Goal: Transaction & Acquisition: Purchase product/service

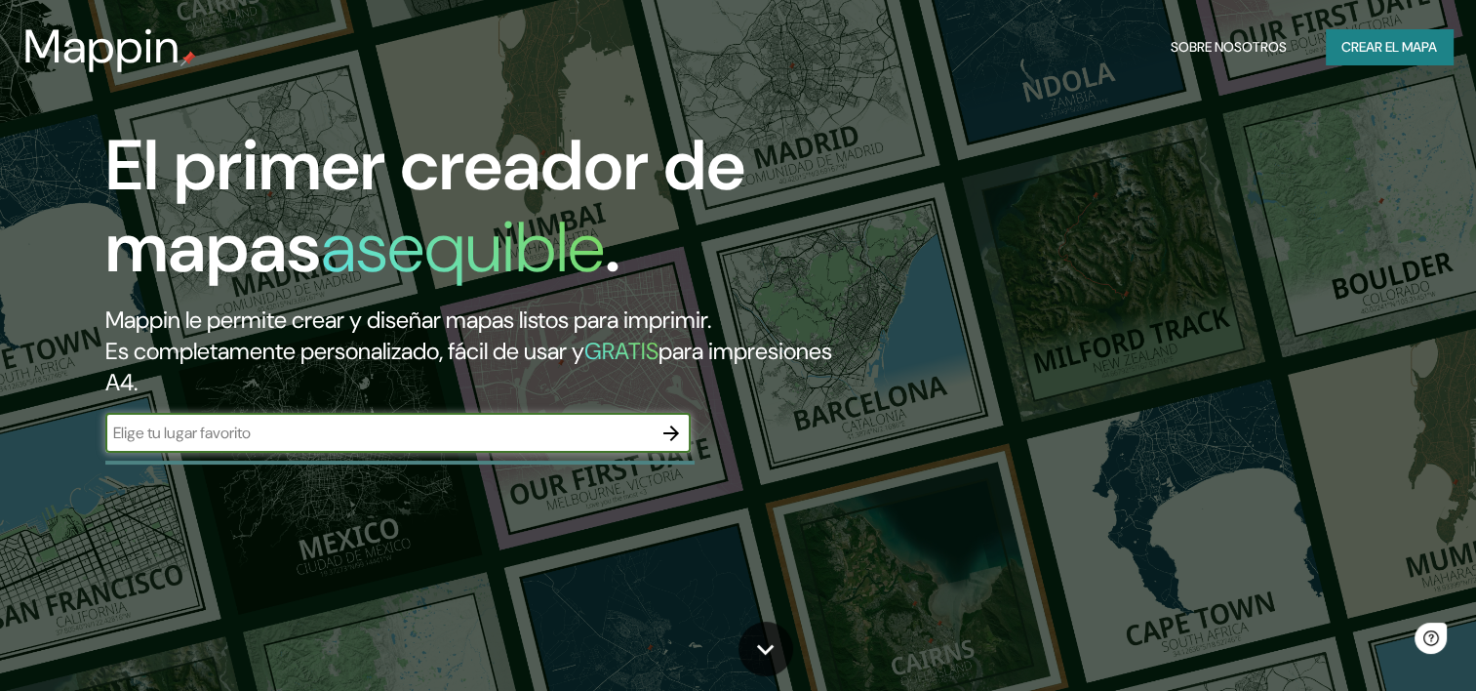
click at [563, 437] on input "text" at bounding box center [378, 433] width 546 height 22
type input "[GEOGRAPHIC_DATA]"
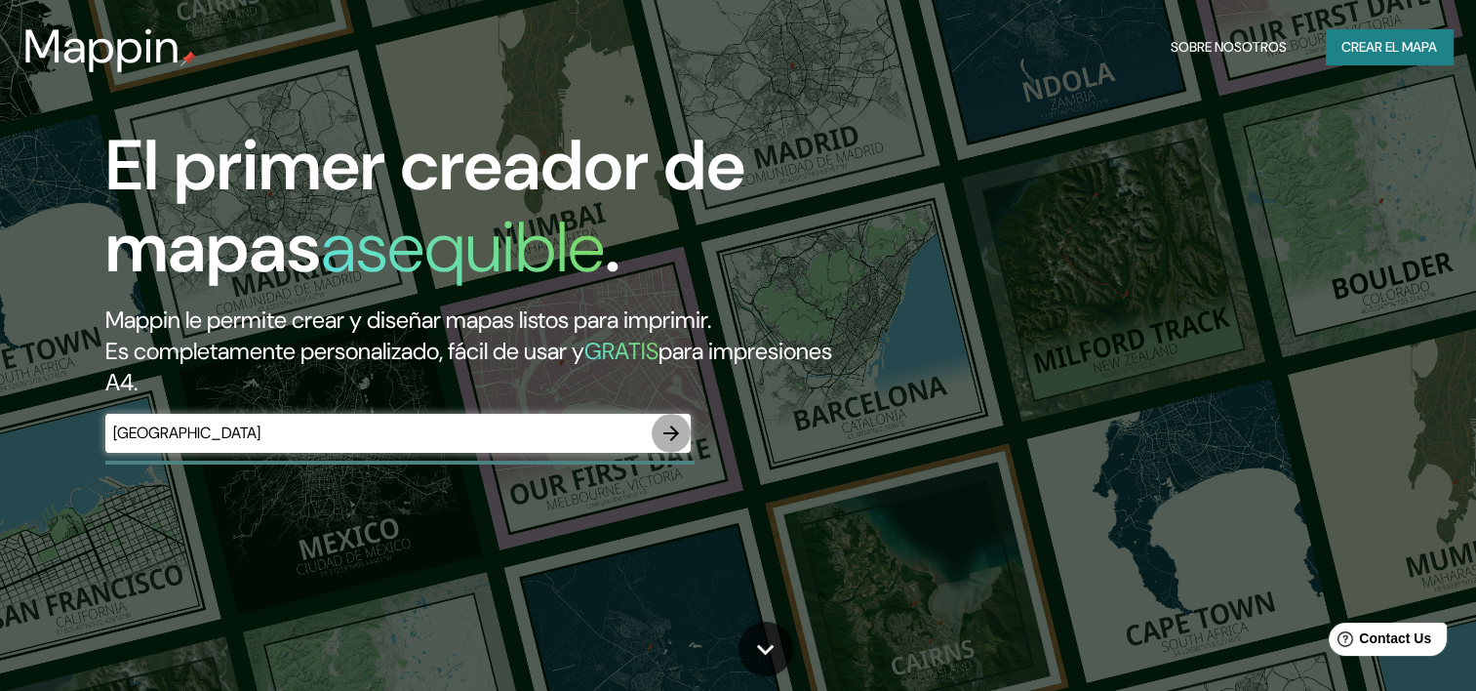
click at [664, 433] on icon "button" at bounding box center [672, 433] width 16 height 16
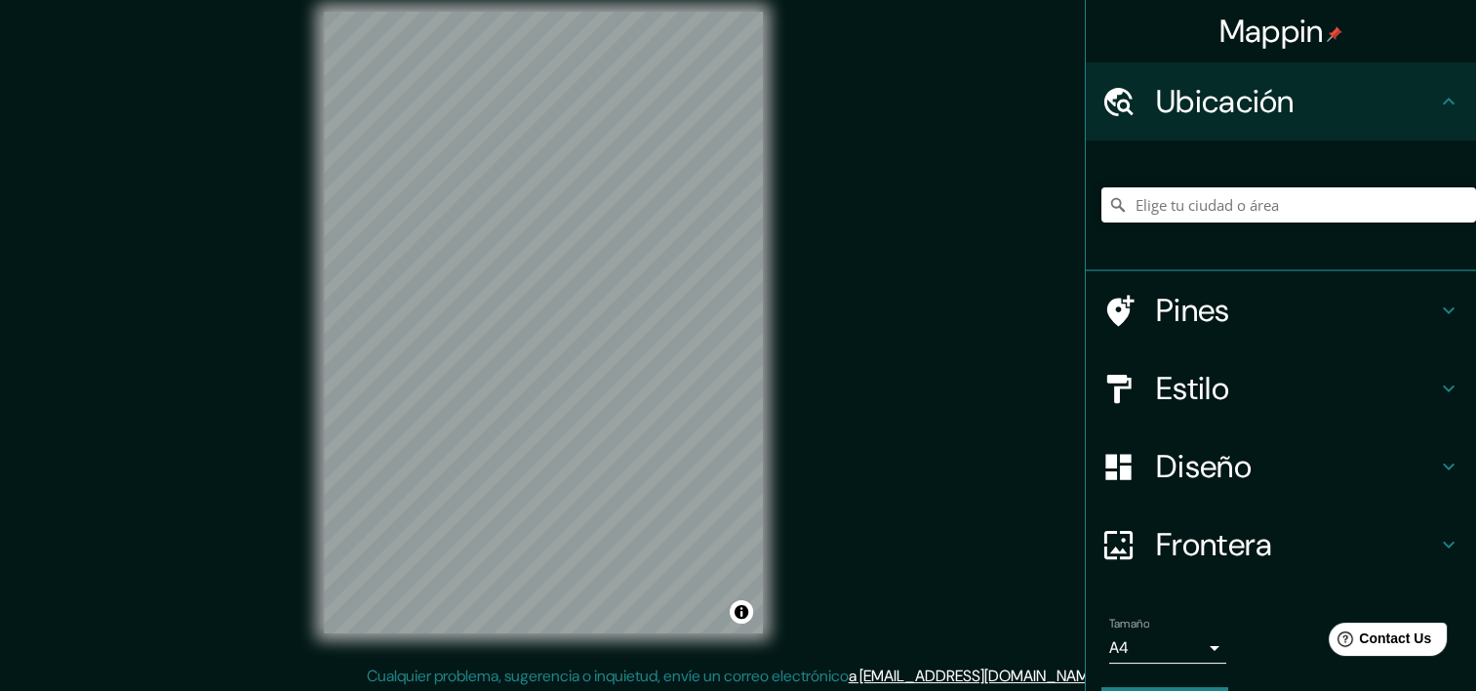
scroll to position [24, 0]
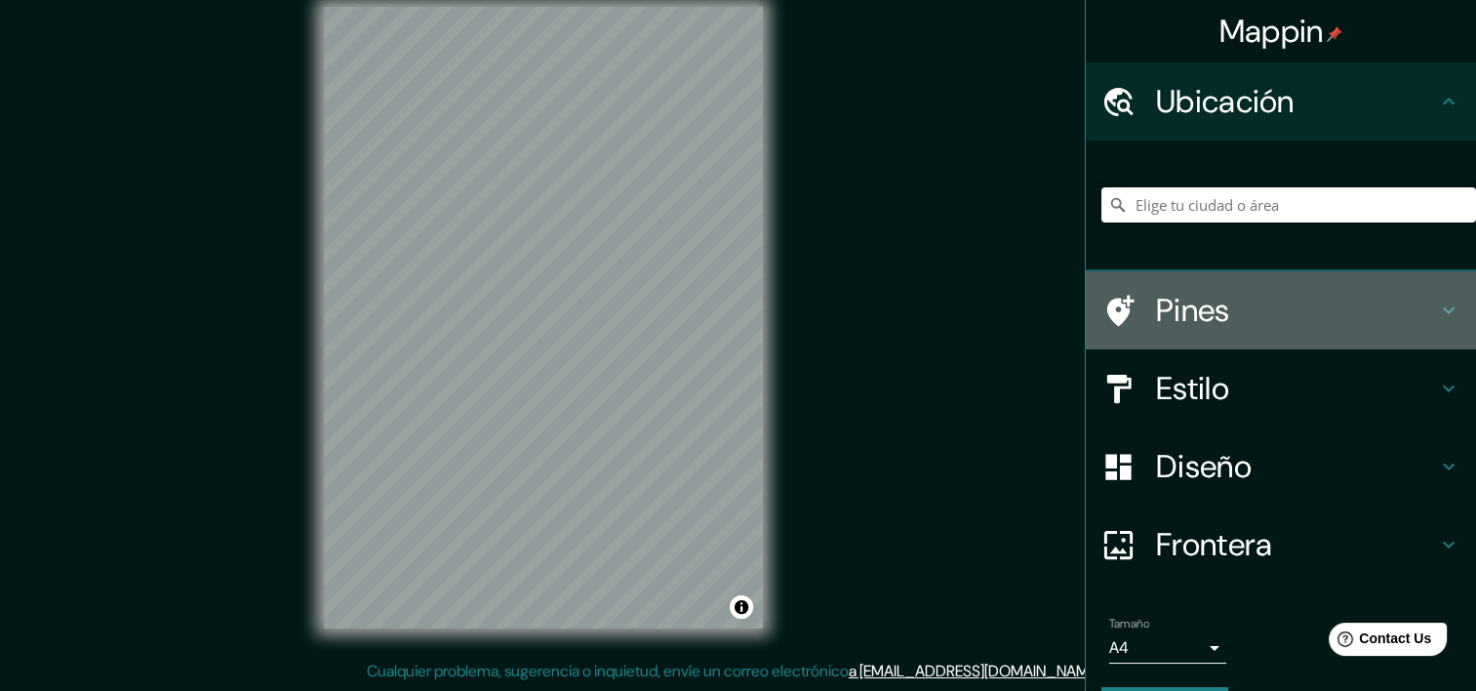
click at [1326, 285] on div "Pines" at bounding box center [1281, 310] width 390 height 78
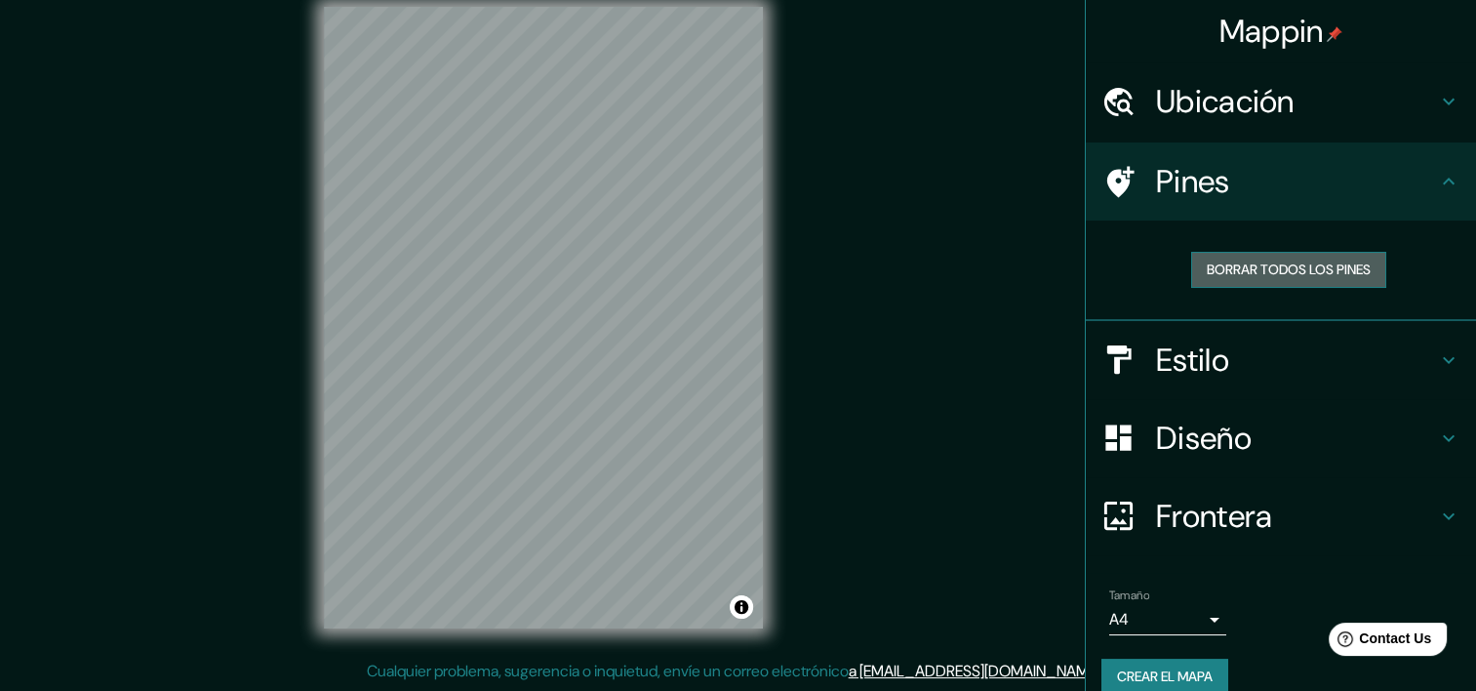
click at [1288, 275] on font "Borrar todos los pines" at bounding box center [1289, 270] width 164 height 24
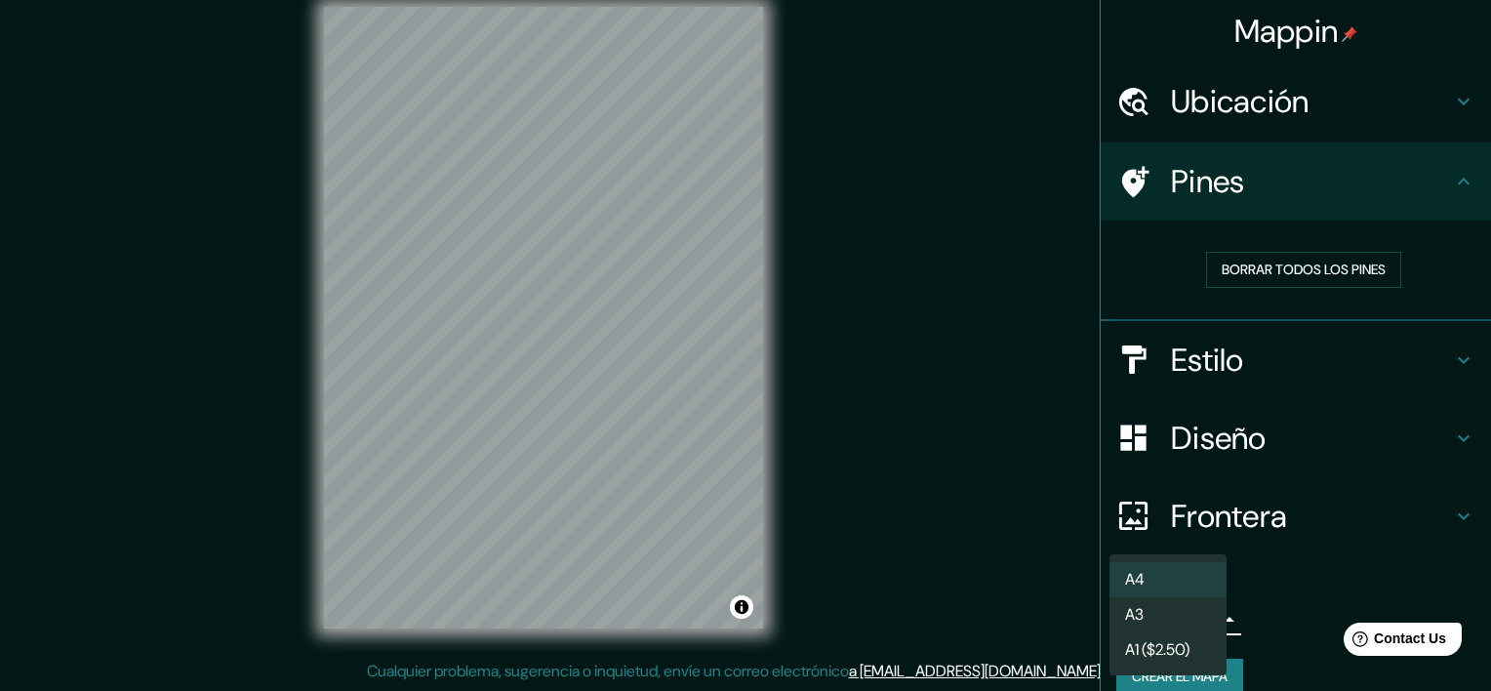
click at [1192, 612] on body "Mappin Ubicación Pines Borrar todos los pines Estilo Diseño Frontera Elige un b…" at bounding box center [745, 321] width 1491 height 691
click at [1195, 617] on li "A3" at bounding box center [1167, 614] width 117 height 35
type input "a4"
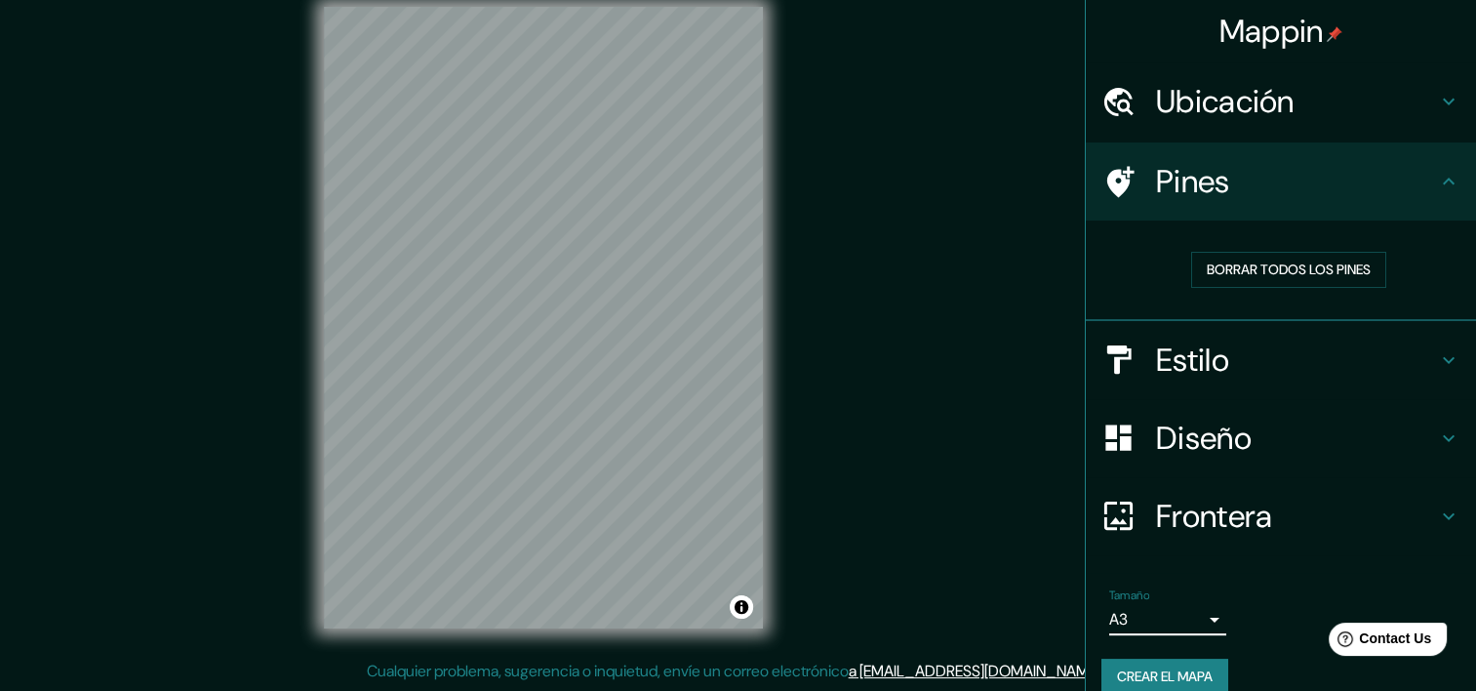
click at [1312, 511] on h4 "Frontera" at bounding box center [1296, 516] width 281 height 39
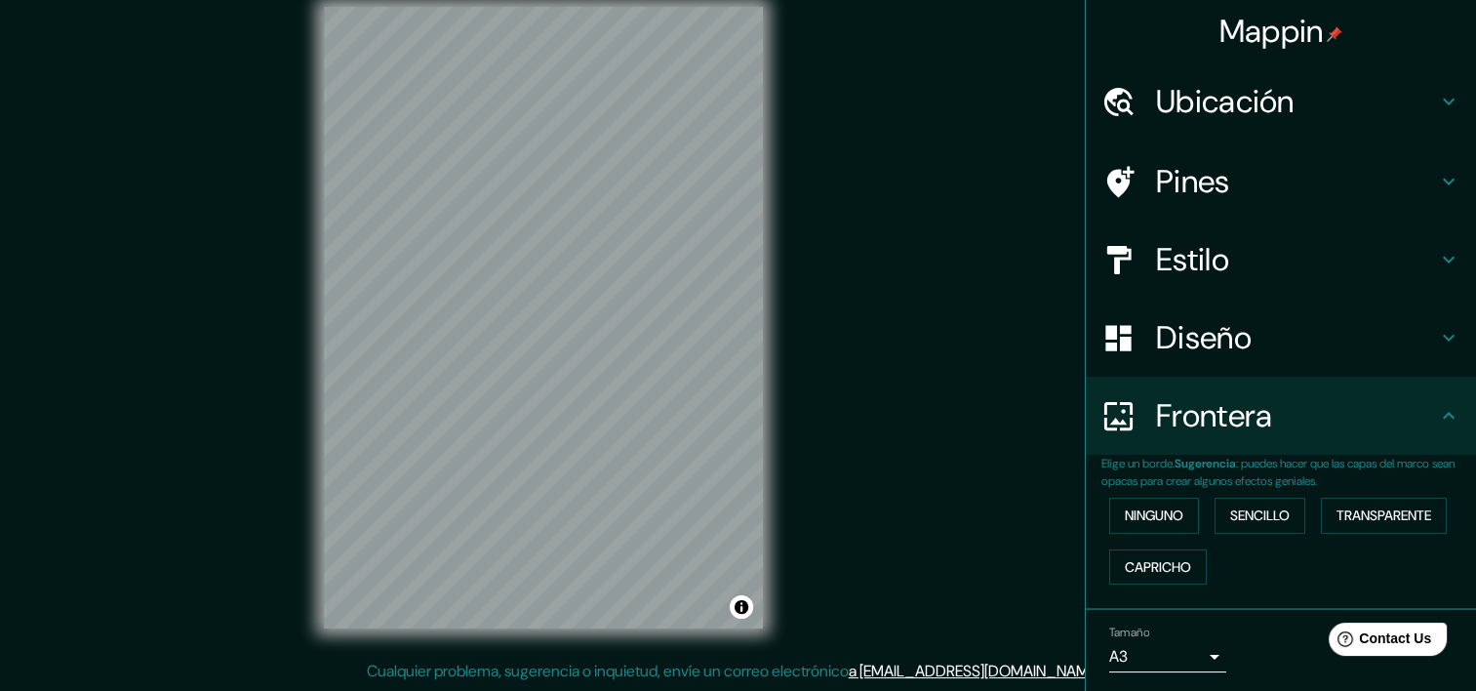
click at [1327, 424] on h4 "Frontera" at bounding box center [1296, 415] width 281 height 39
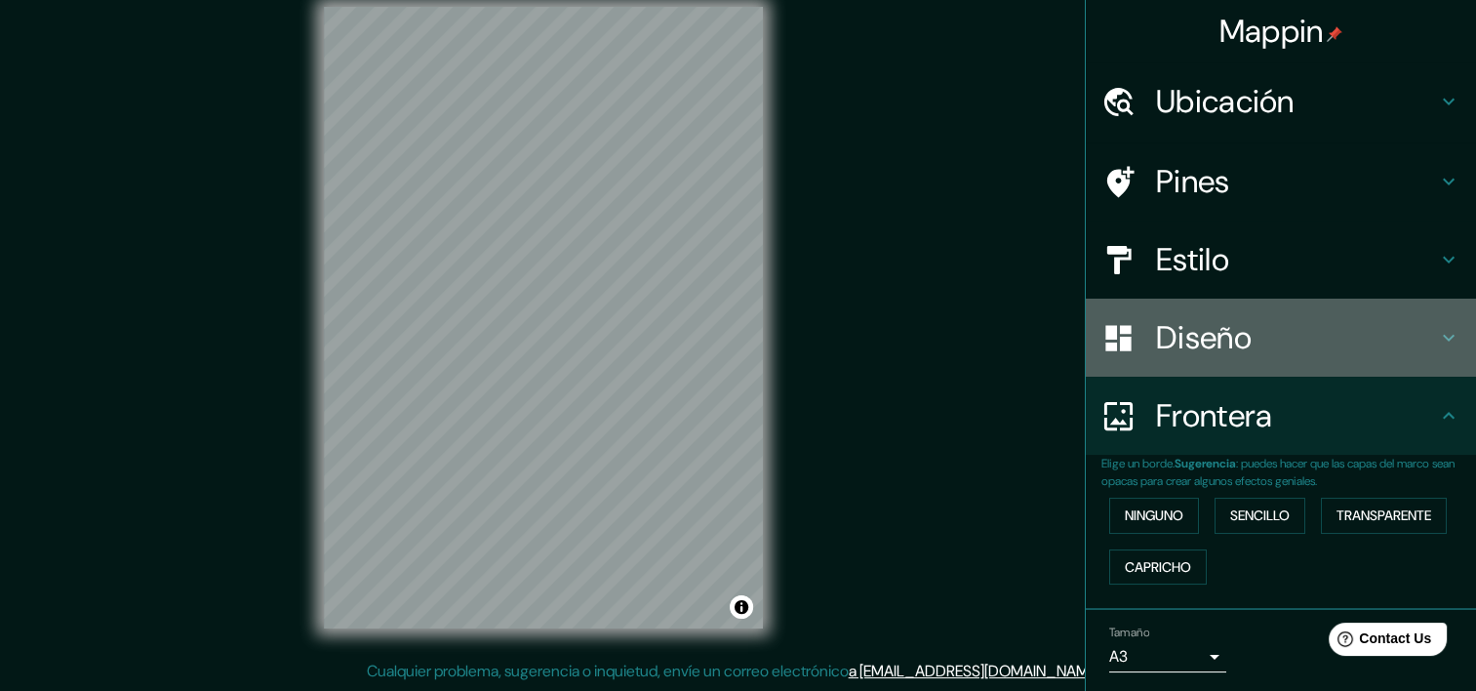
click at [1344, 344] on h4 "Diseño" at bounding box center [1296, 337] width 281 height 39
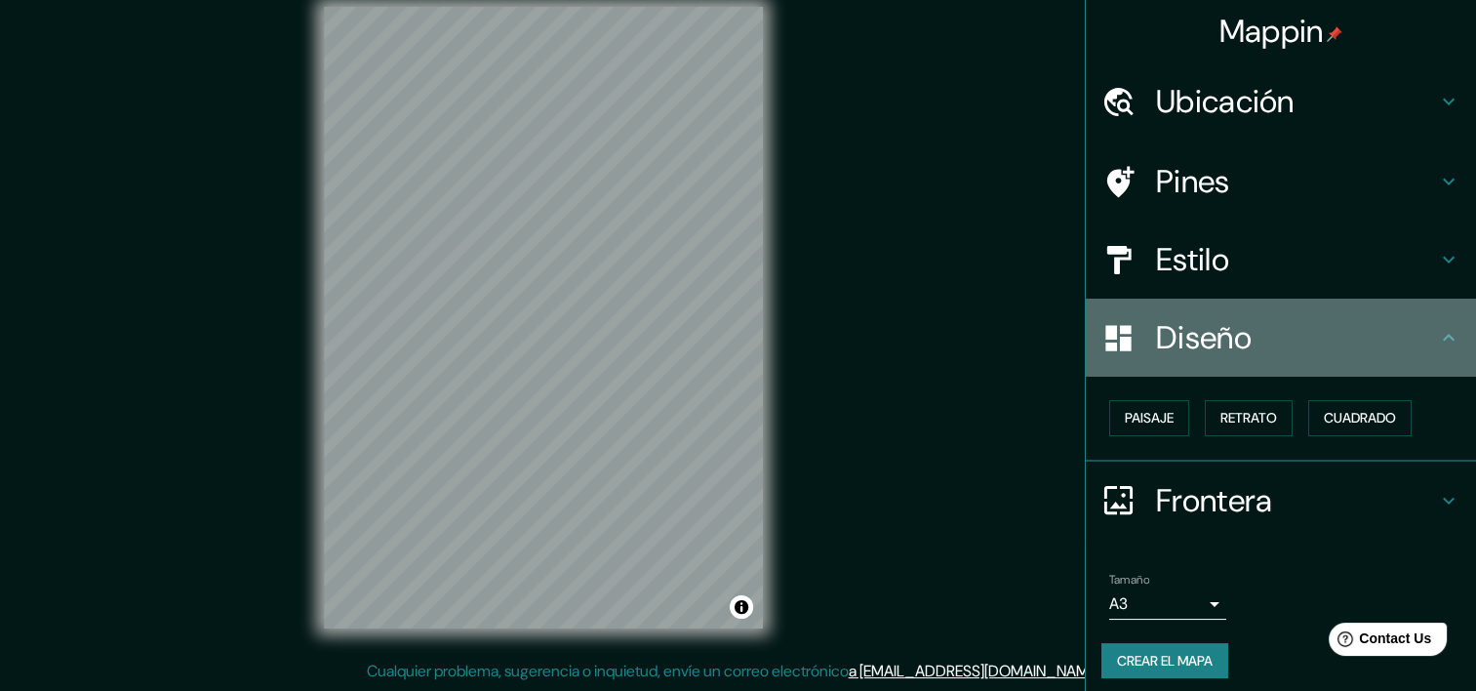
click at [1344, 344] on h4 "Diseño" at bounding box center [1296, 337] width 281 height 39
click at [1437, 334] on icon at bounding box center [1448, 337] width 23 height 23
click at [1437, 337] on icon at bounding box center [1448, 337] width 23 height 23
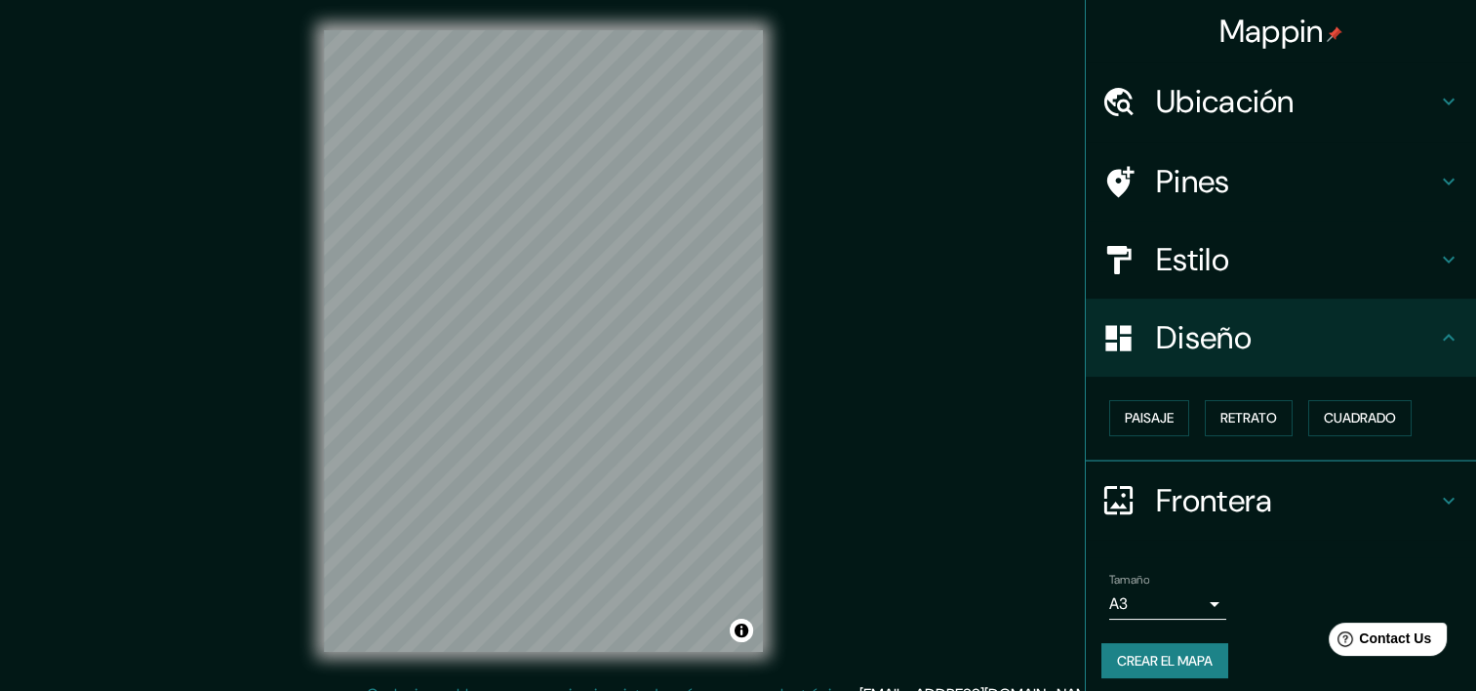
scroll to position [0, 0]
click at [1280, 101] on h4 "Ubicación" at bounding box center [1296, 101] width 281 height 39
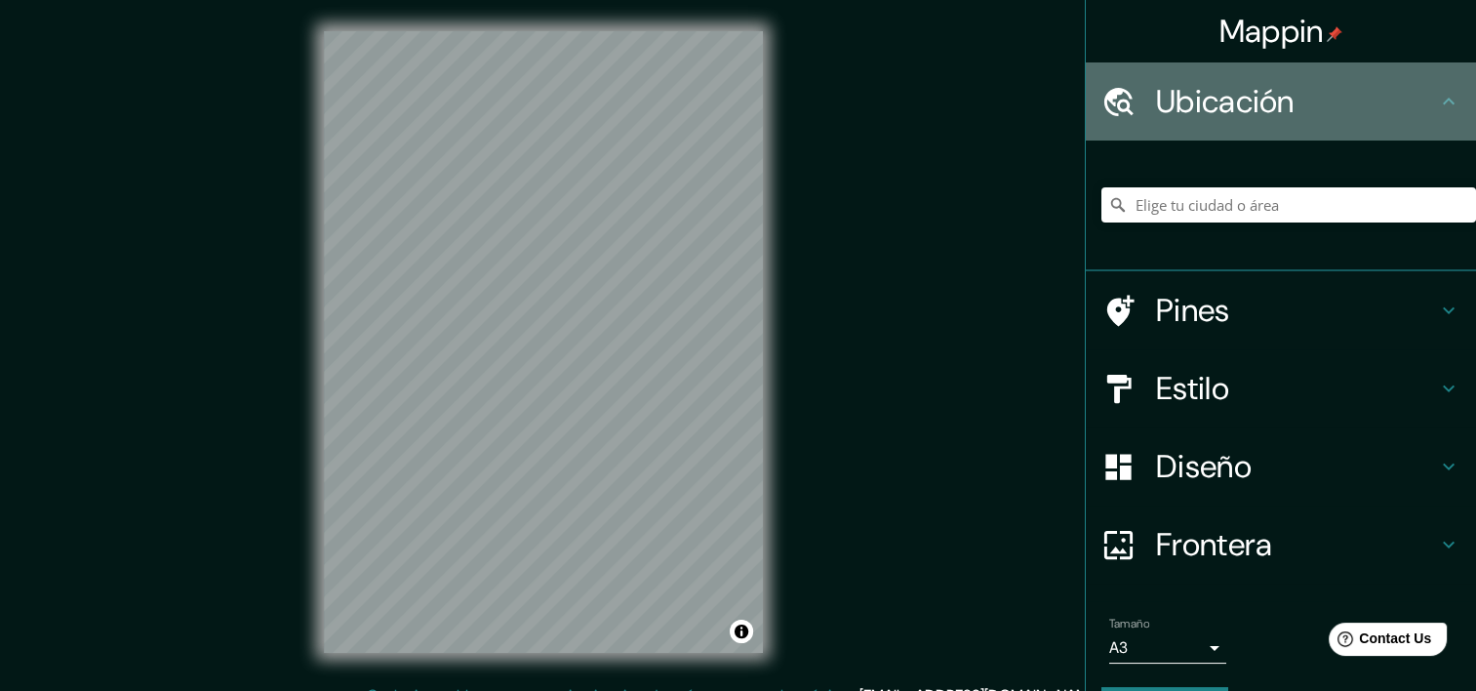
click at [1280, 105] on h4 "Ubicación" at bounding box center [1296, 101] width 281 height 39
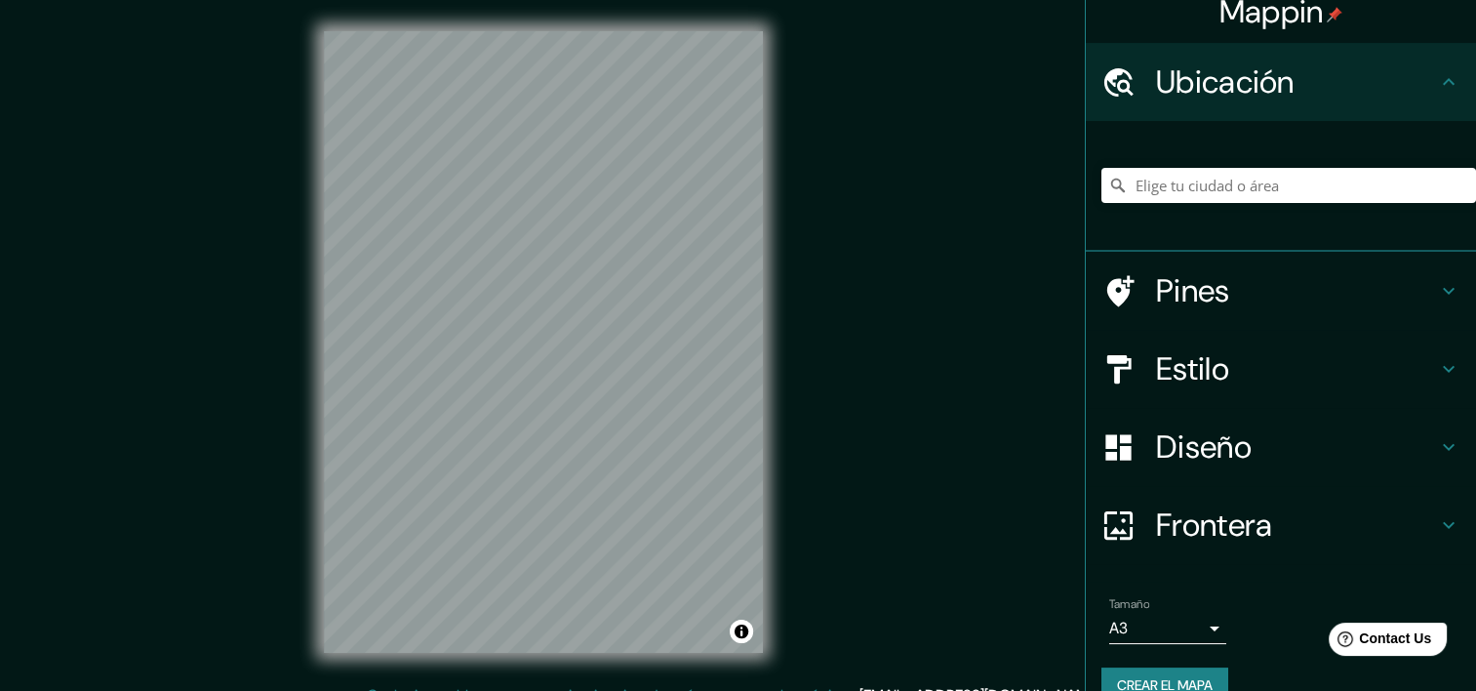
scroll to position [55, 0]
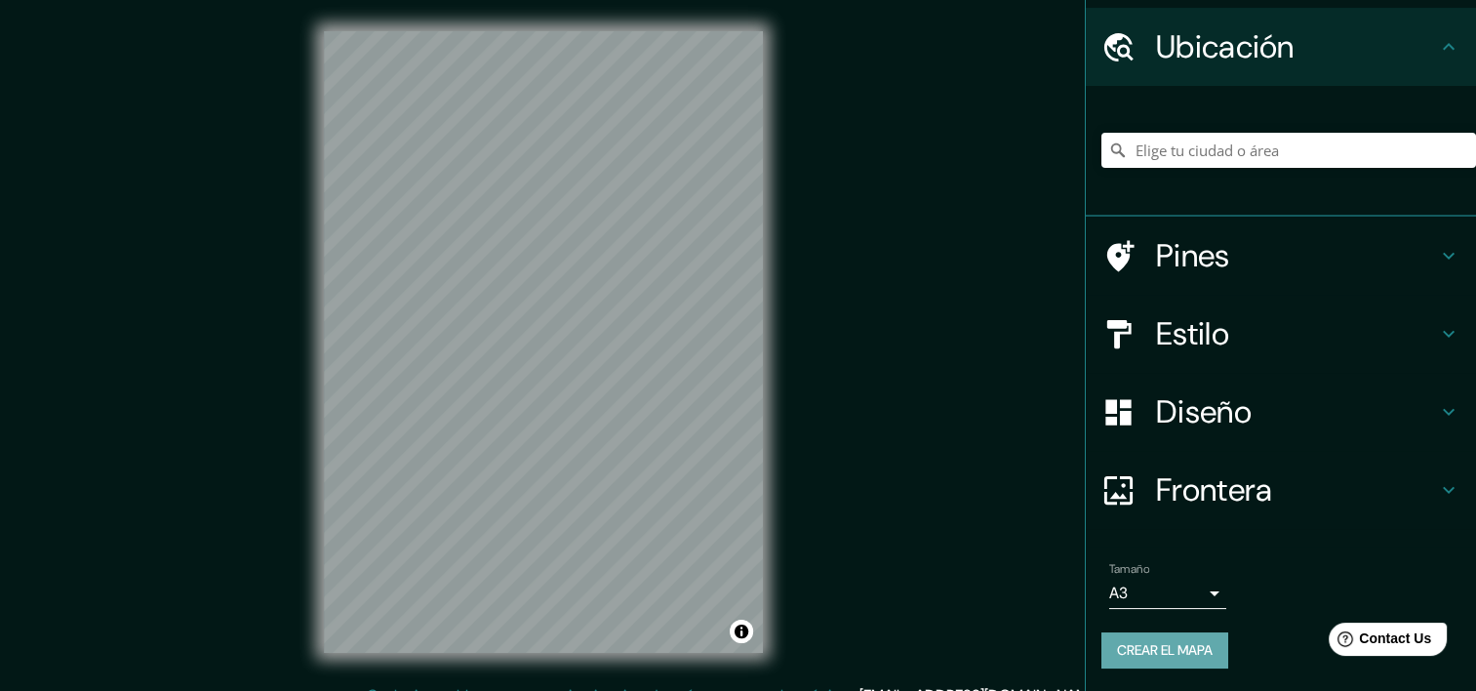
click at [1187, 657] on font "Crear el mapa" at bounding box center [1165, 650] width 96 height 24
